Goal: Task Accomplishment & Management: Use online tool/utility

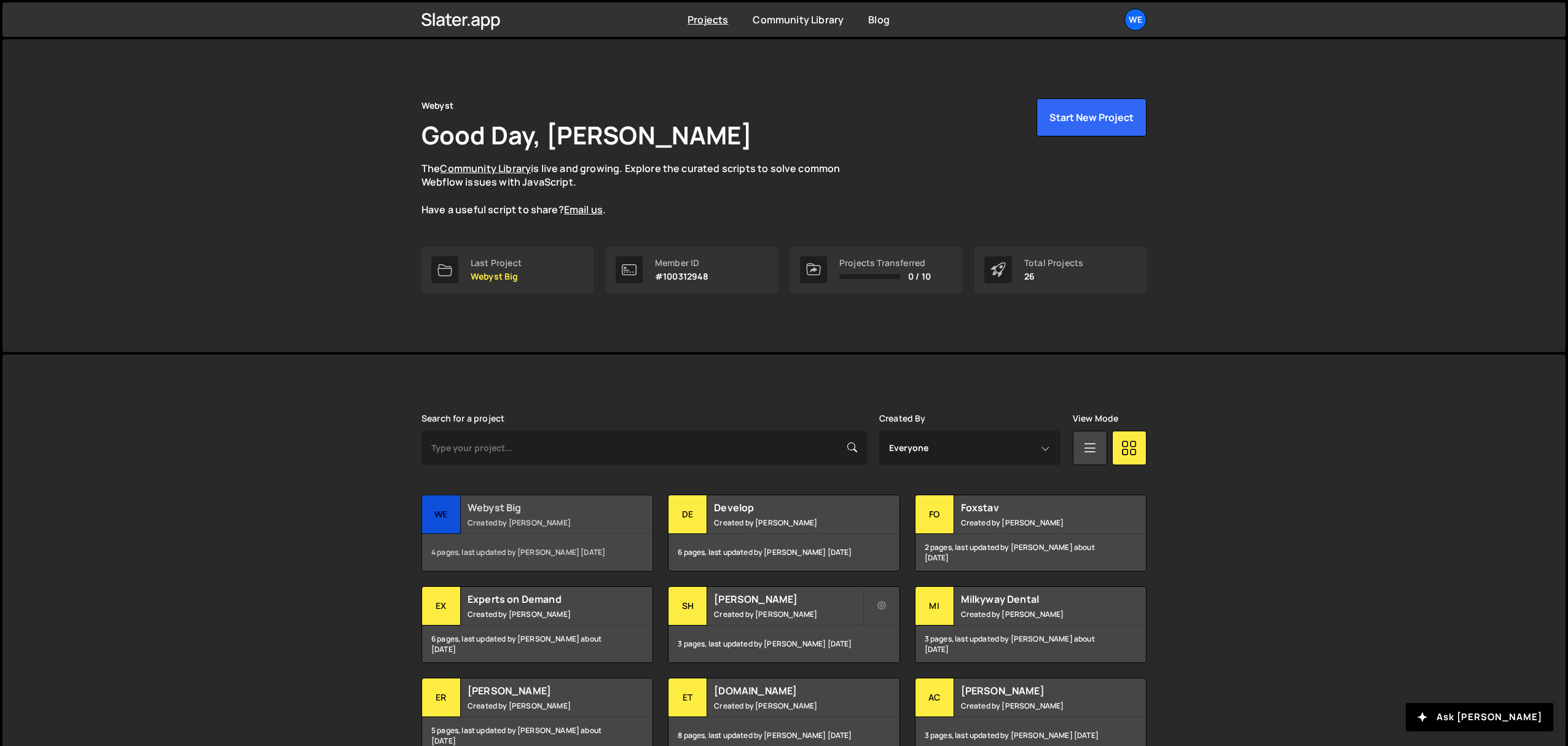
click at [561, 516] on div "Webyst Big Created by David Stolarik" at bounding box center [537, 514] width 231 height 38
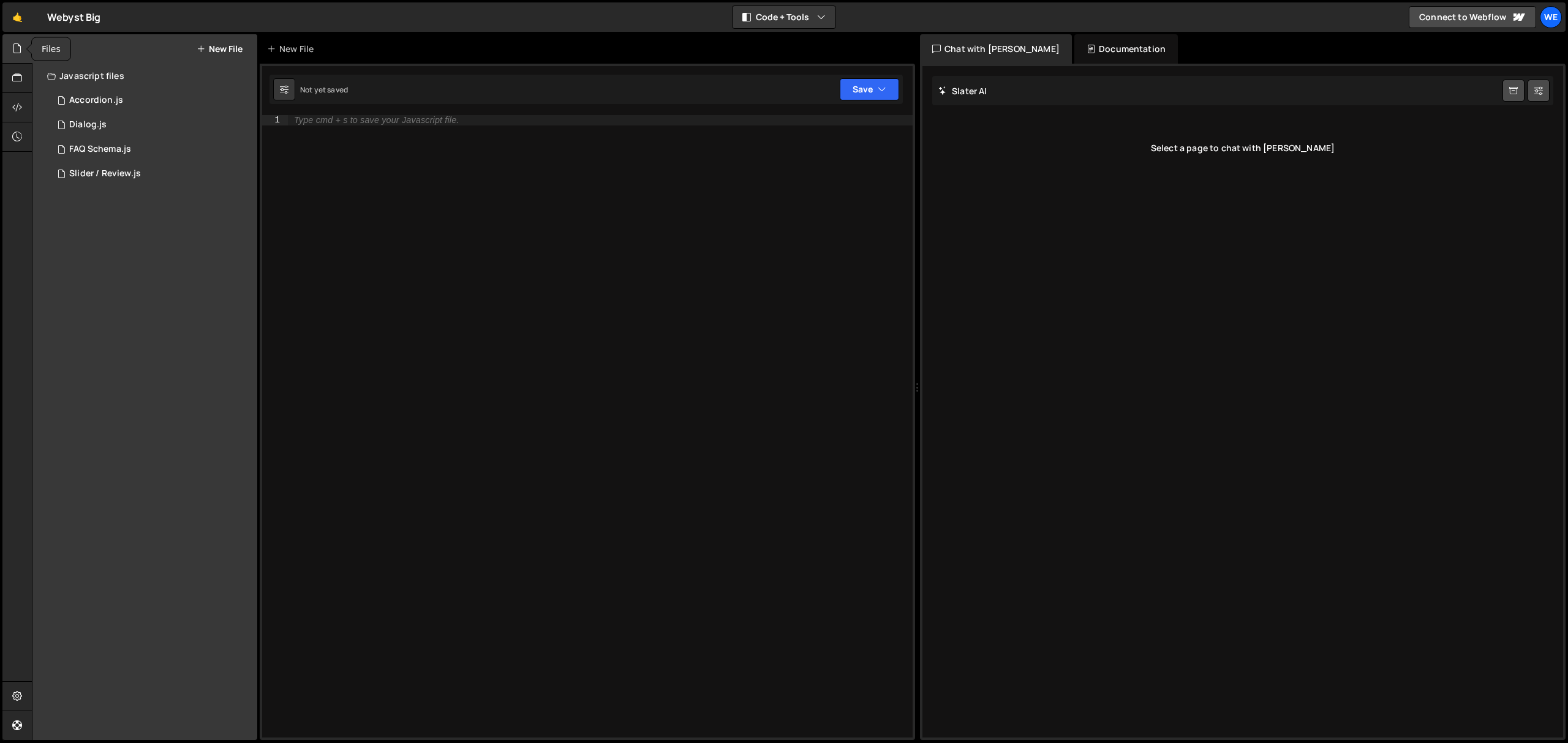
click at [13, 44] on icon at bounding box center [17, 48] width 10 height 14
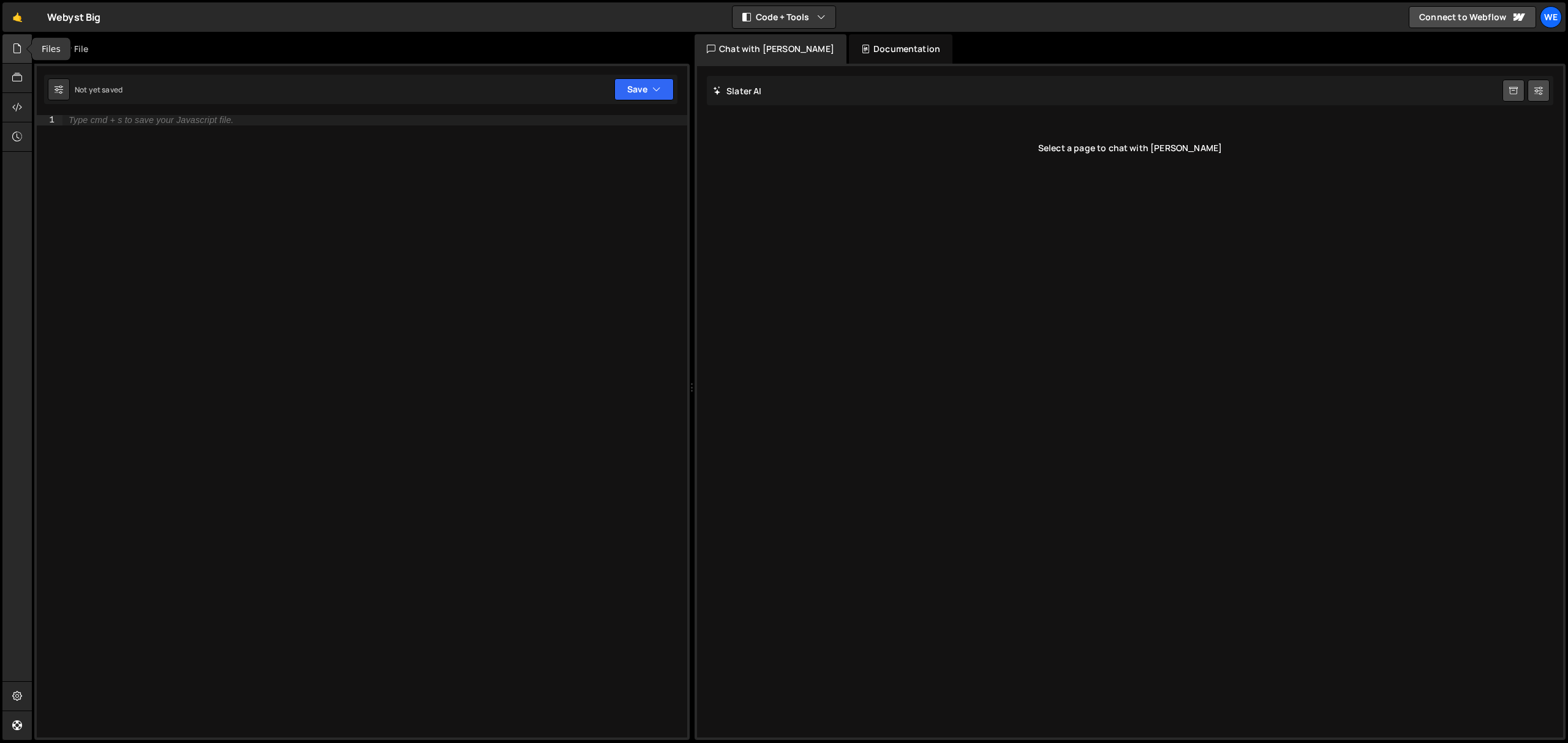
click at [13, 44] on icon at bounding box center [17, 48] width 10 height 14
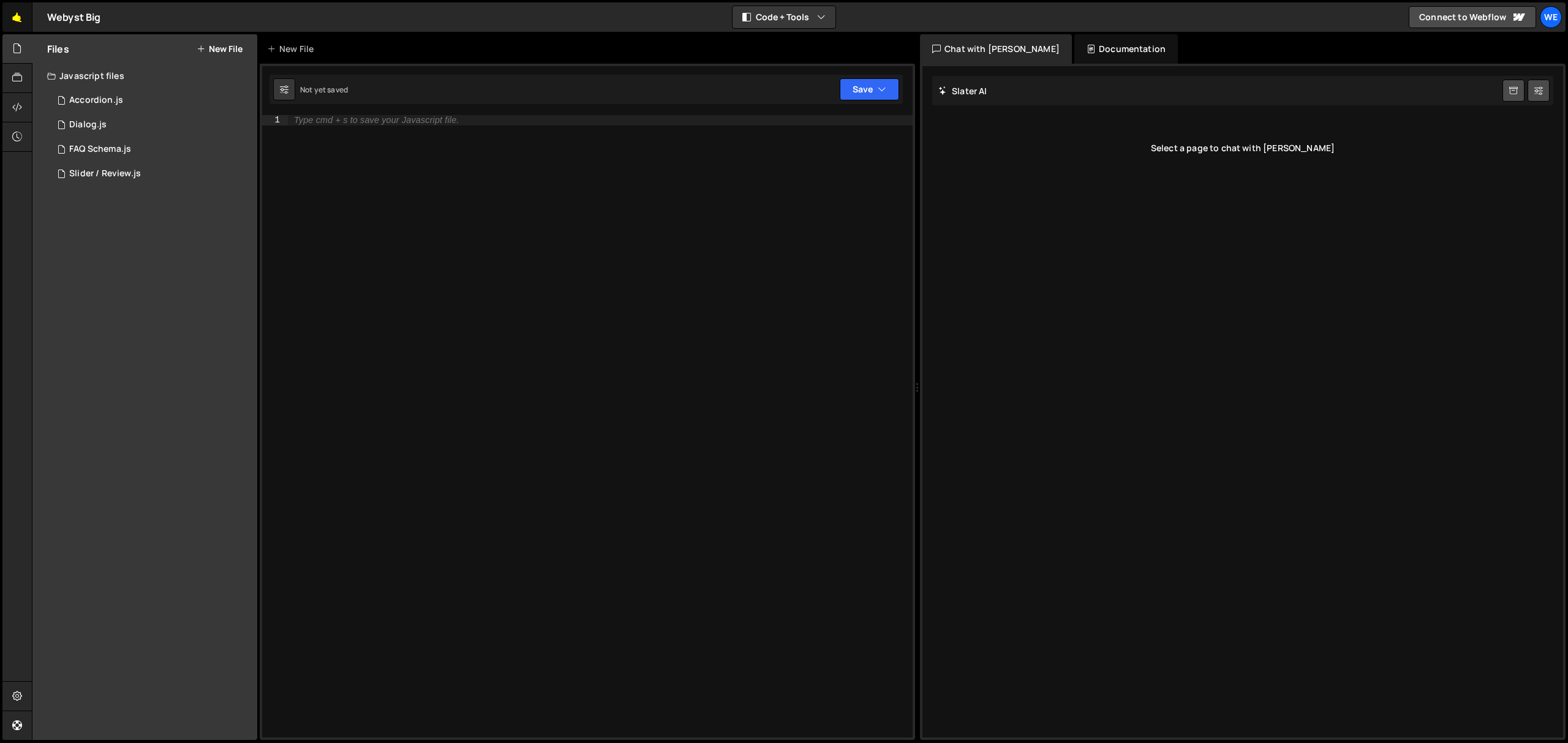
click at [13, 13] on link "🤙" at bounding box center [17, 17] width 30 height 30
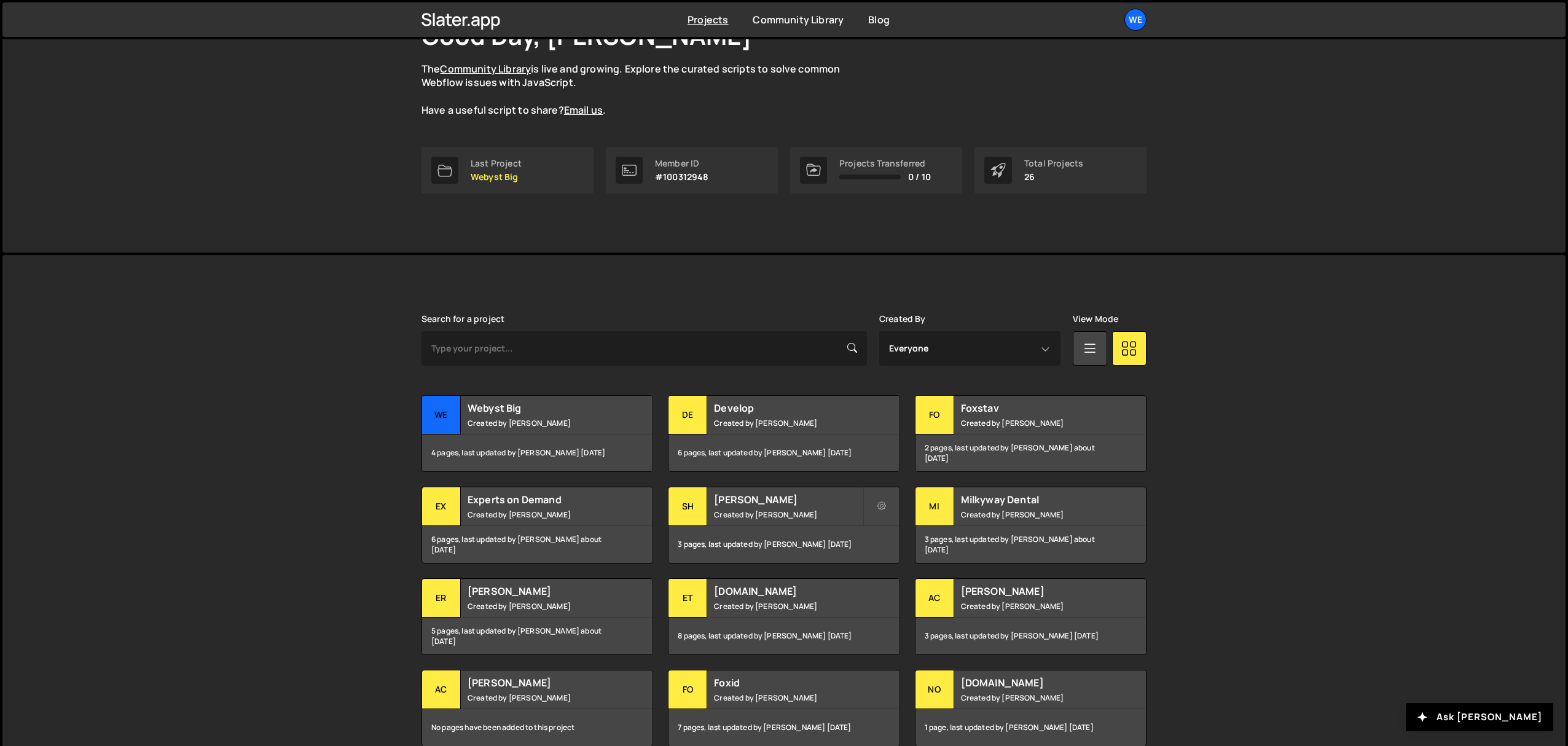
scroll to position [198, 0]
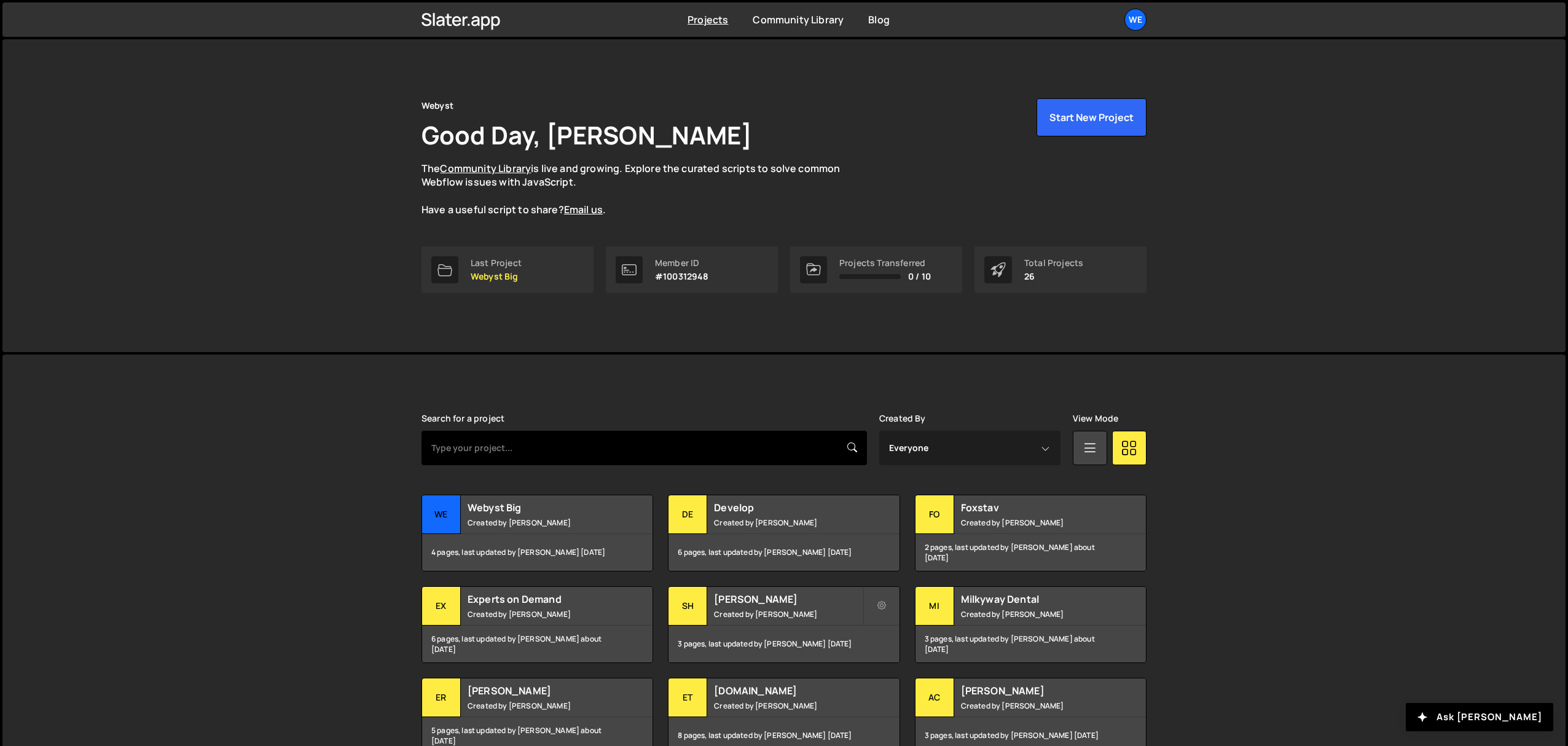
click at [642, 440] on input "text" at bounding box center [645, 448] width 445 height 34
type input "move-homes"
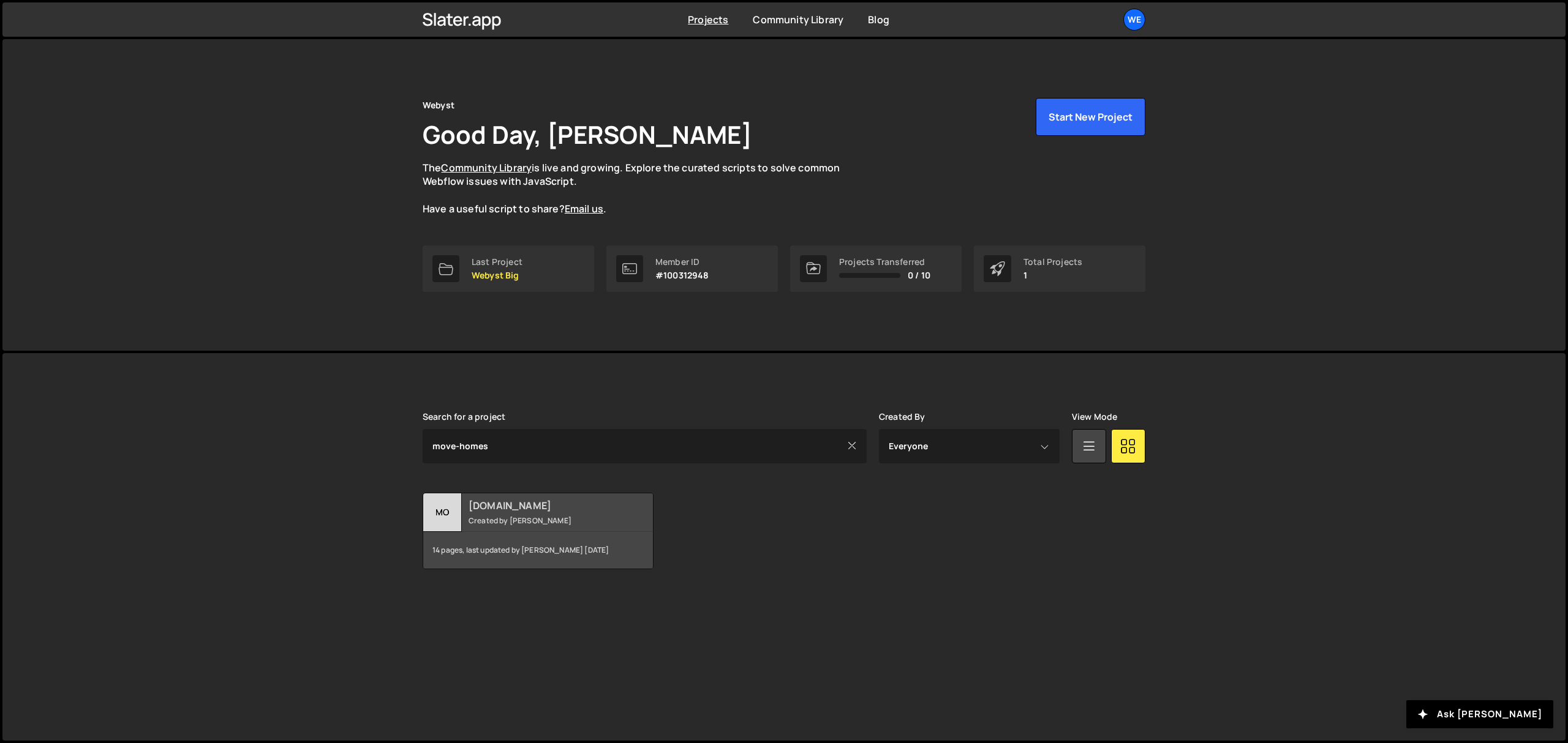
click at [482, 526] on div "move-homes.com Created by David Stolarik" at bounding box center [538, 512] width 230 height 38
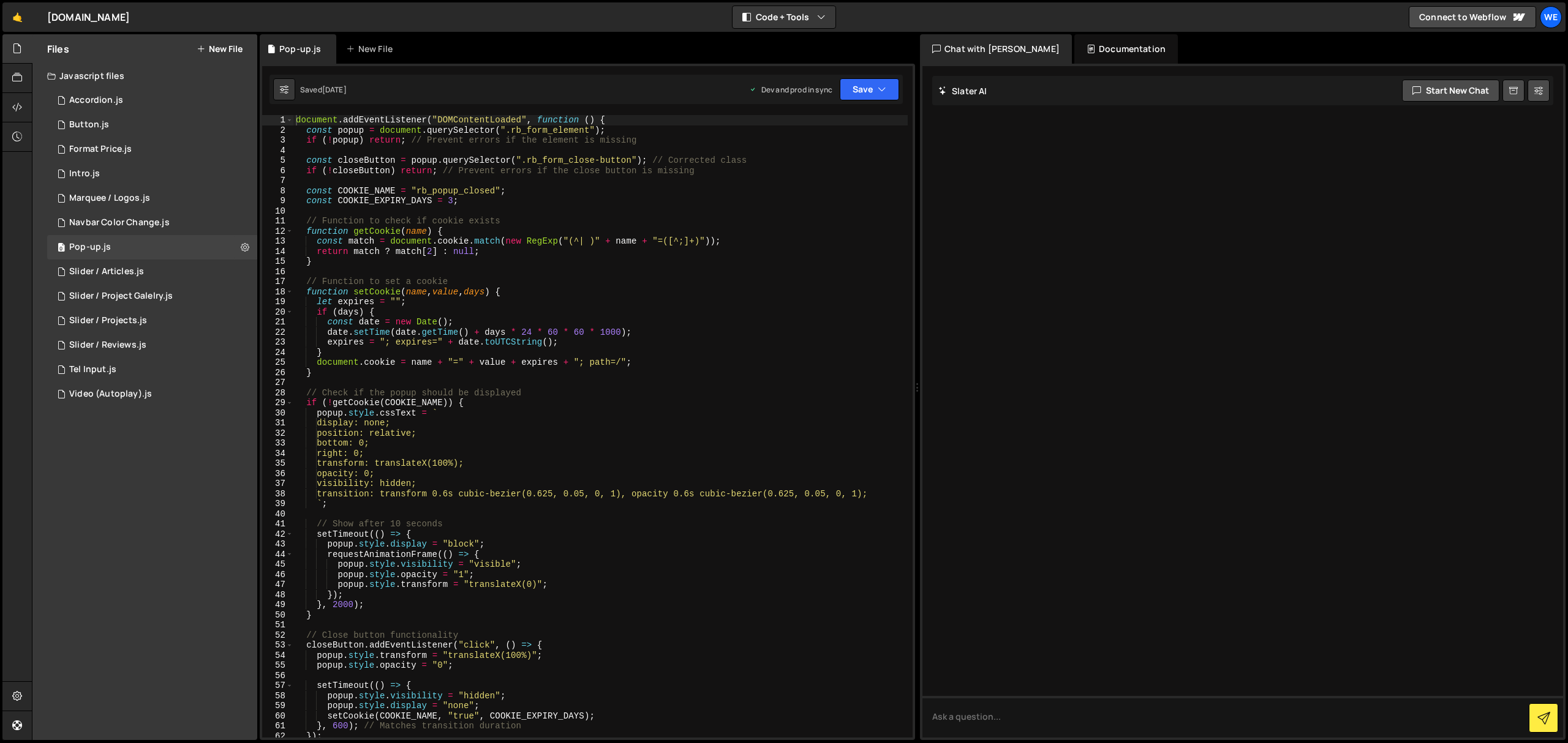
type textarea "const COOKIE_EXPIRY_DAYS = 3;"
click at [450, 200] on div "document . addEventListener ( "DOMContentLoaded" , function ( ) { const popup =…" at bounding box center [600, 436] width 614 height 643
click at [15, 47] on icon at bounding box center [17, 48] width 10 height 14
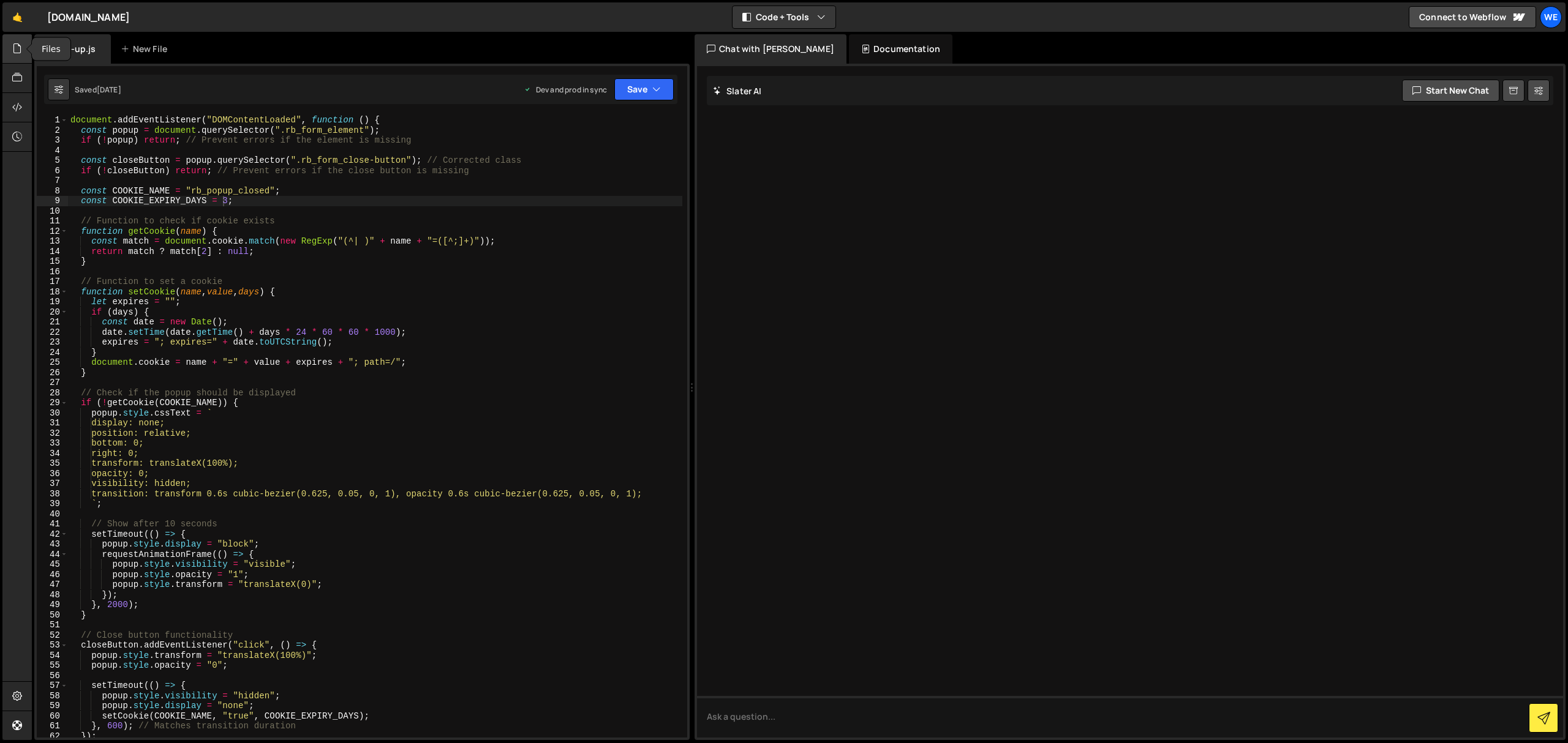
click at [15, 38] on div at bounding box center [17, 49] width 30 height 30
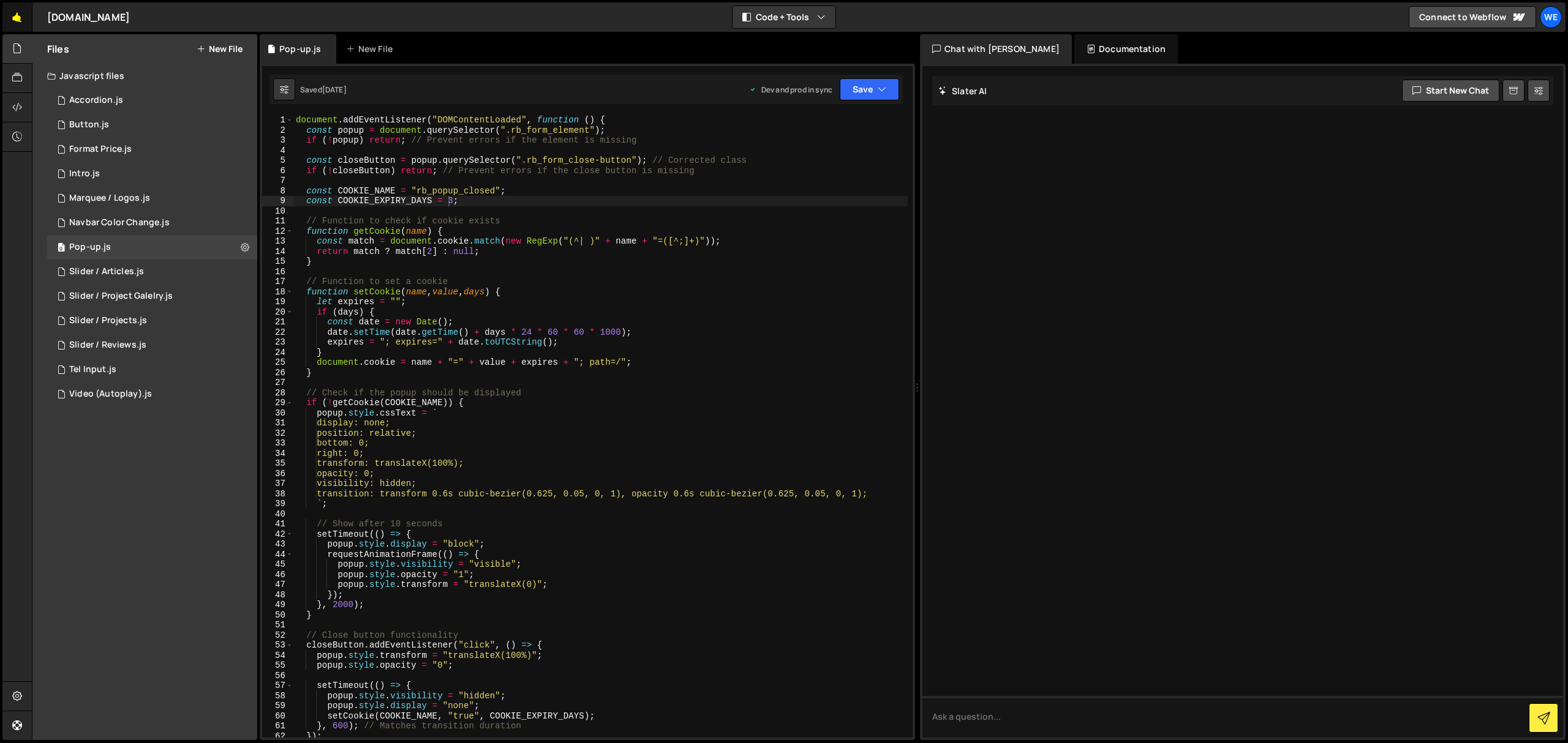
click at [13, 14] on link "🤙" at bounding box center [17, 17] width 30 height 30
